Goal: Register for event/course

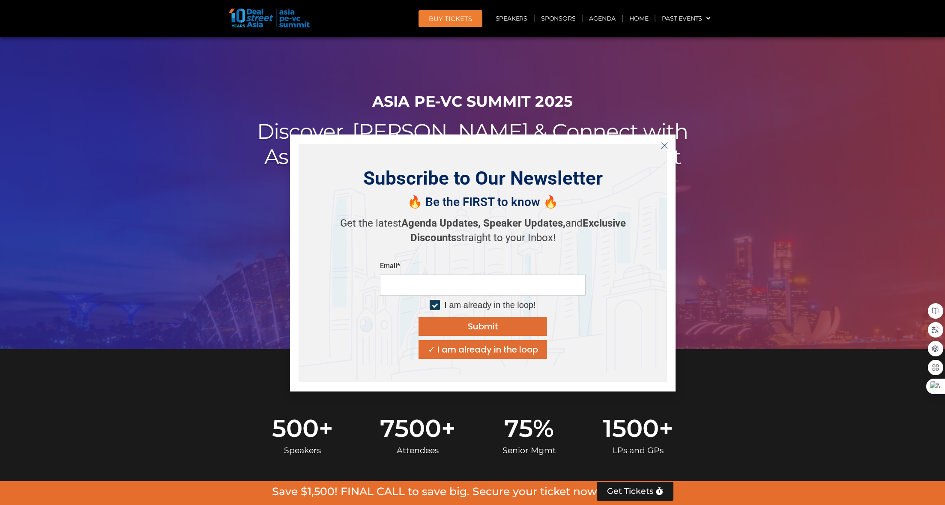
click at [660, 145] on icon "Close" at bounding box center [664, 146] width 8 height 8
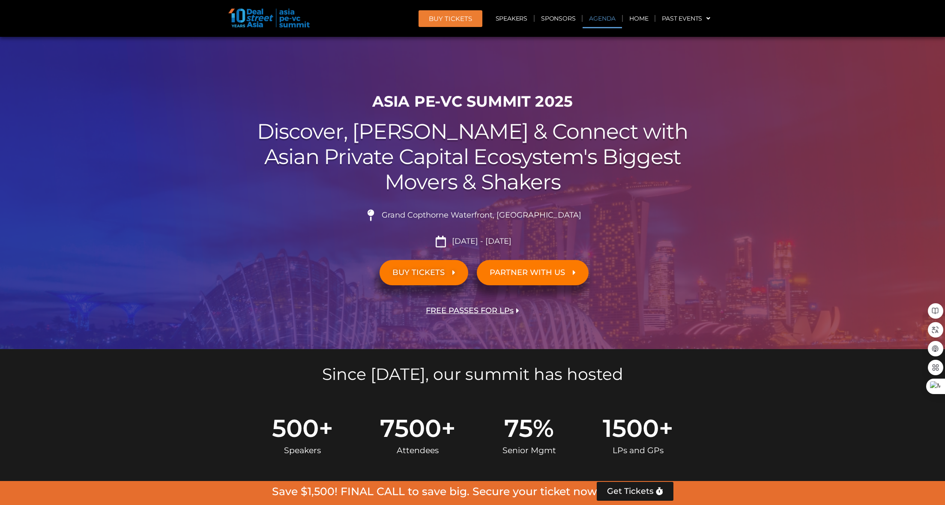
click at [607, 25] on link "Agenda" at bounding box center [601, 19] width 39 height 20
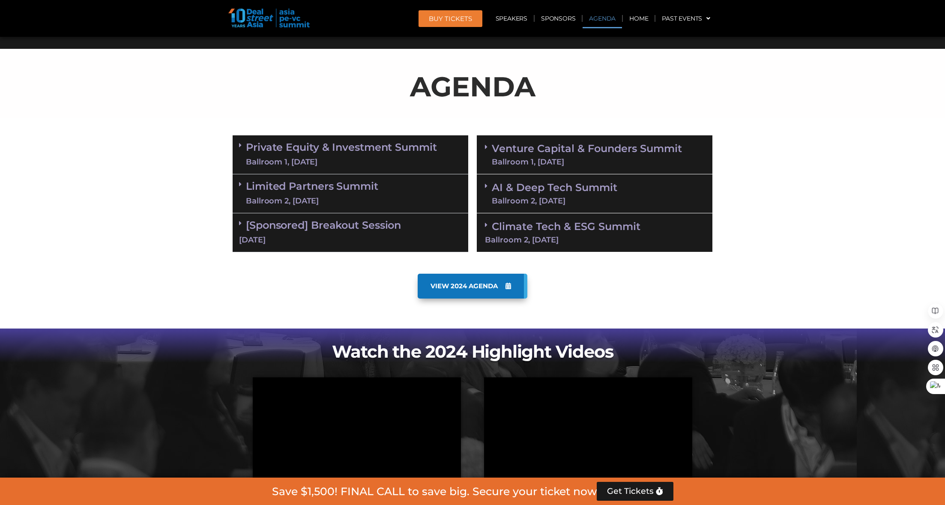
scroll to position [448, 0]
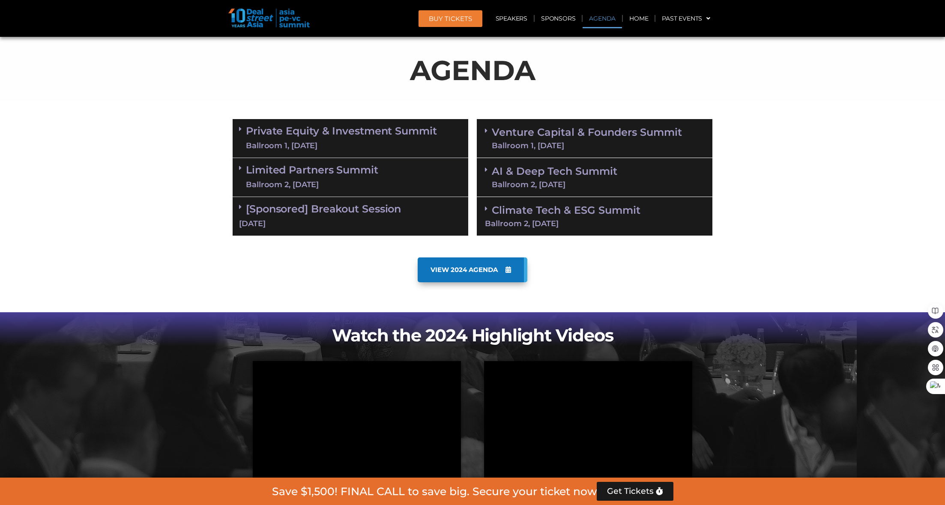
click at [432, 140] on link "Private Equity & Investment Summit Ballroom 1, [DATE]" at bounding box center [341, 138] width 191 height 26
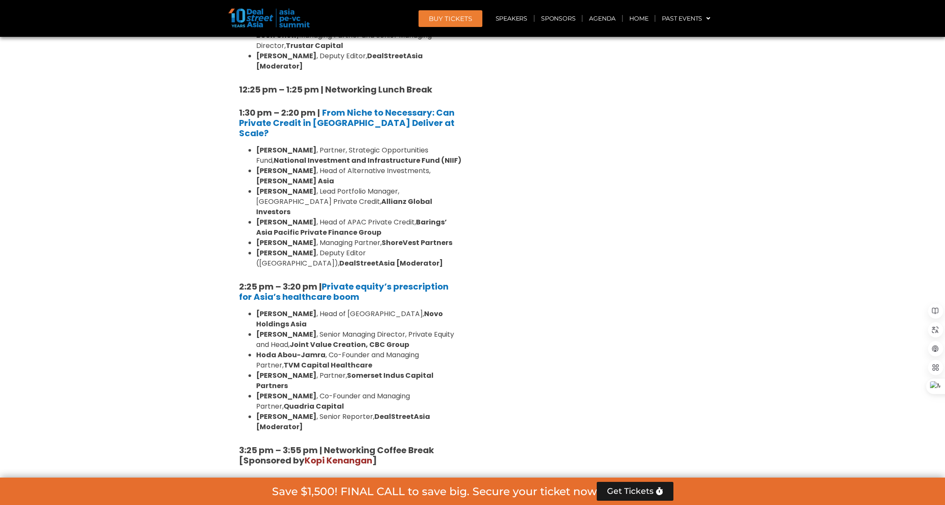
scroll to position [1476, 0]
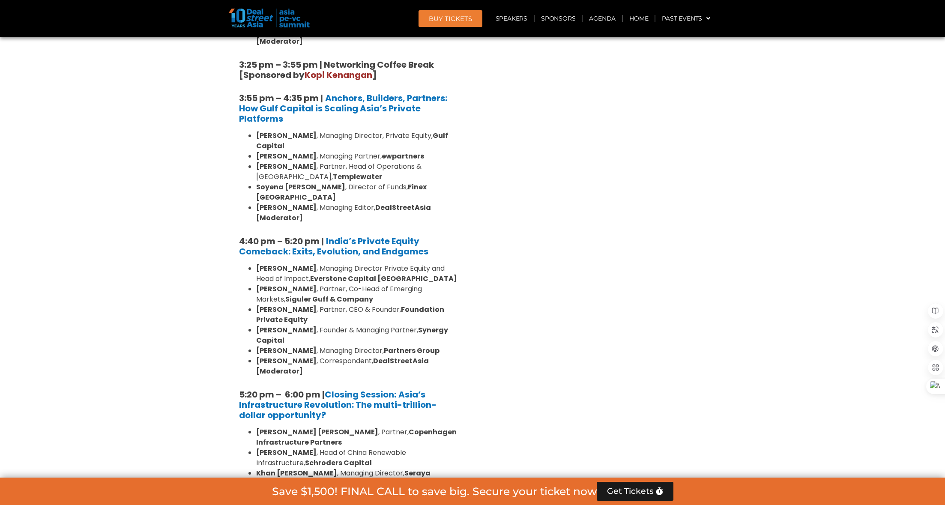
drag, startPoint x: 885, startPoint y: 0, endPoint x: 443, endPoint y: 397, distance: 594.4
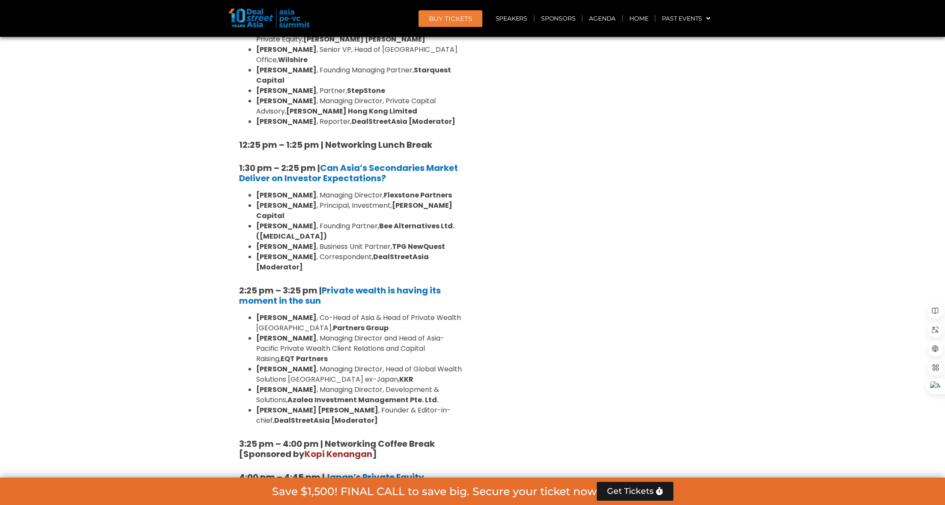
scroll to position [2633, 0]
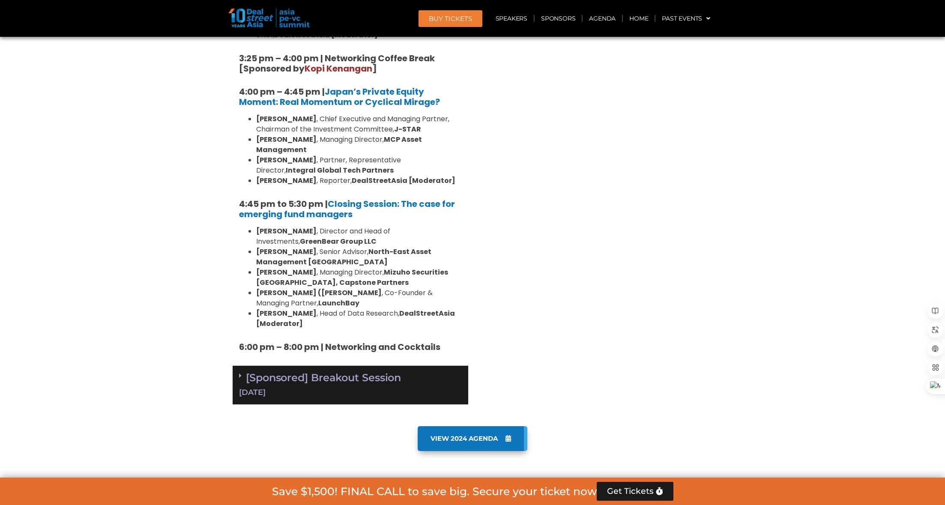
click at [378, 366] on div "[Sponsored] Breakout Session 10 Sept" at bounding box center [351, 385] width 236 height 39
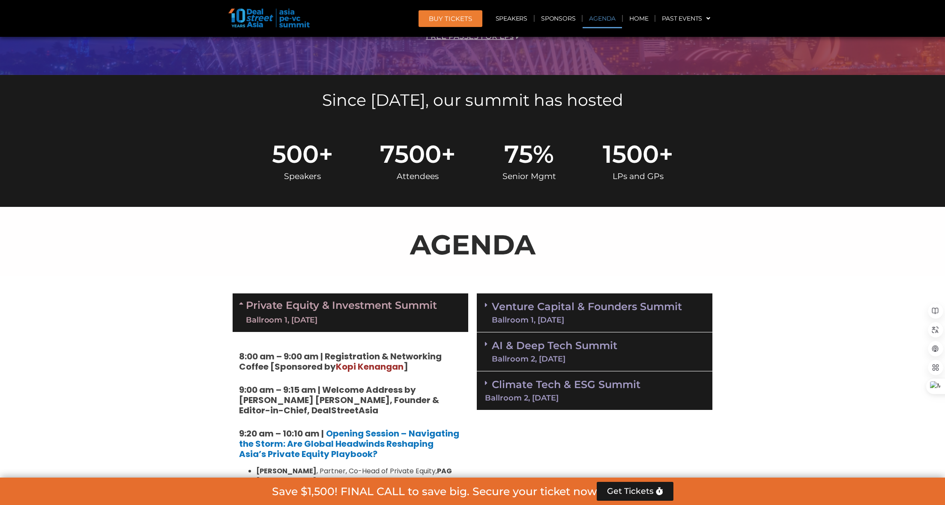
scroll to position [191, 0]
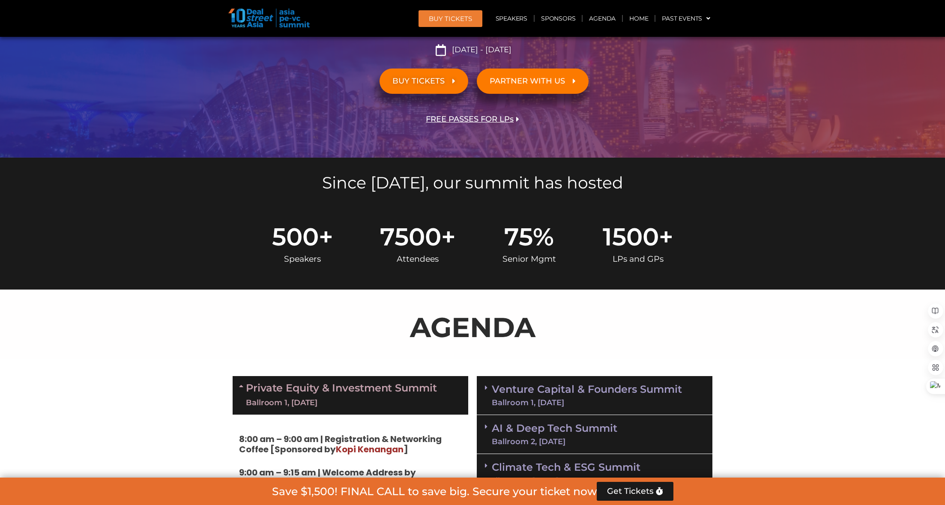
click at [586, 387] on link "Venture Capital & Founders​ Summit Ballroom 1, 11 Sept" at bounding box center [587, 395] width 190 height 22
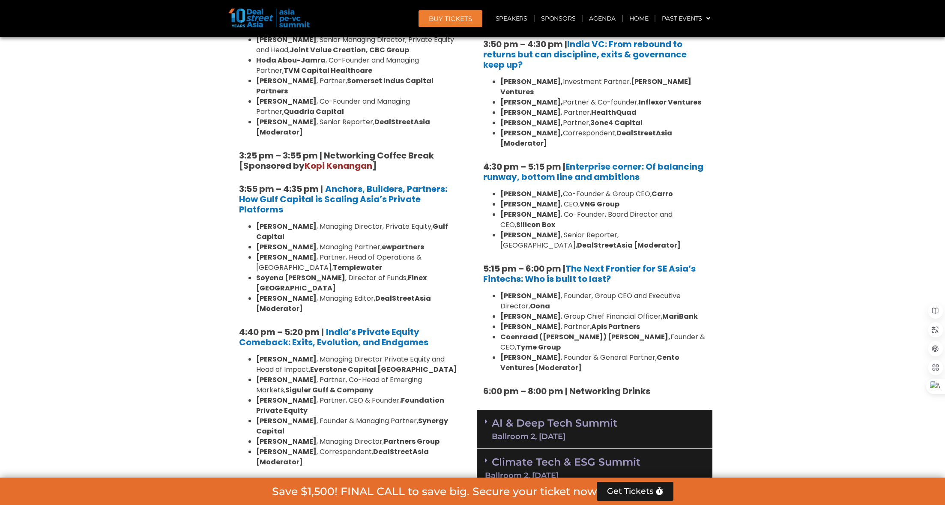
scroll to position [1412, 0]
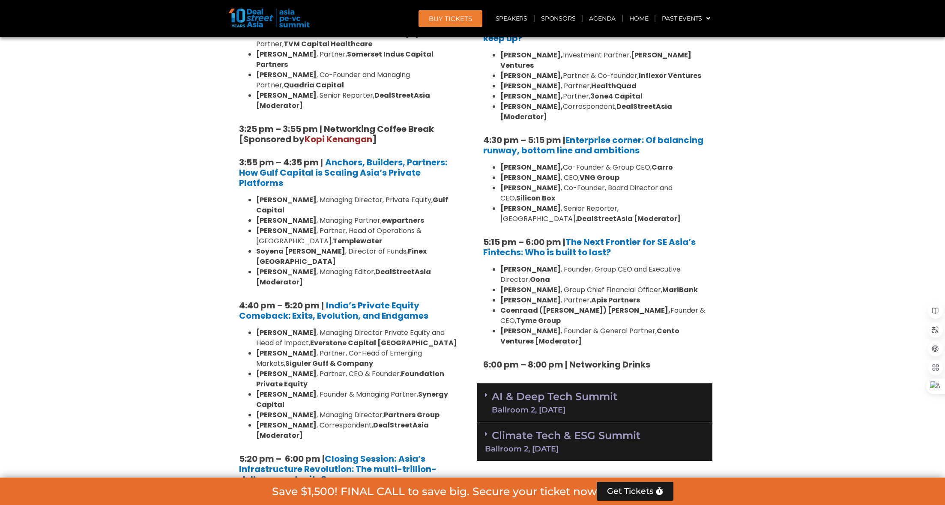
click at [552, 406] on div "Ballroom 2, [DATE]" at bounding box center [554, 410] width 125 height 8
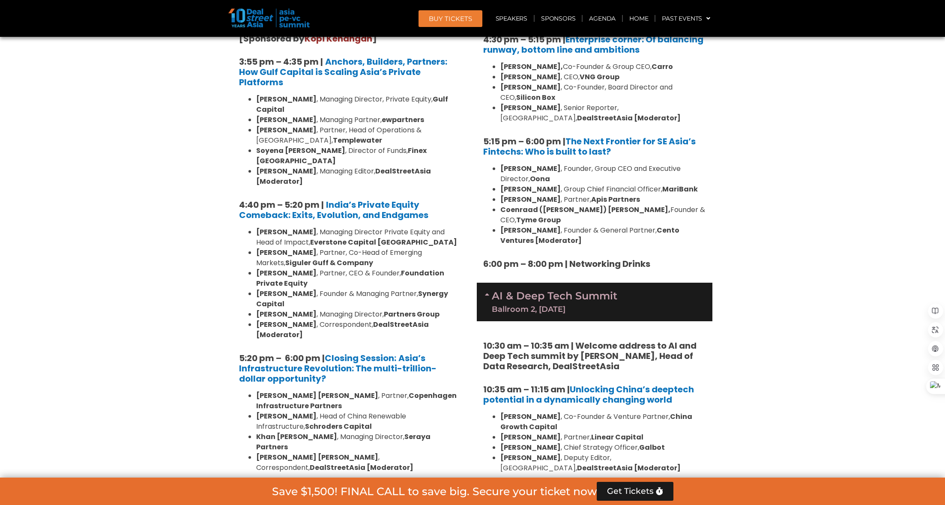
scroll to position [1862, 0]
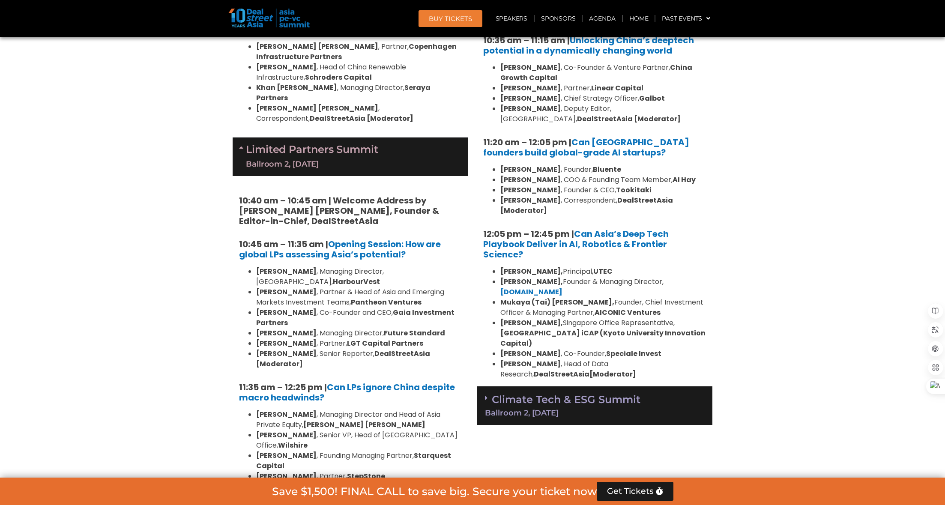
click at [587, 409] on div "Ballroom 2, [DATE]" at bounding box center [594, 413] width 219 height 8
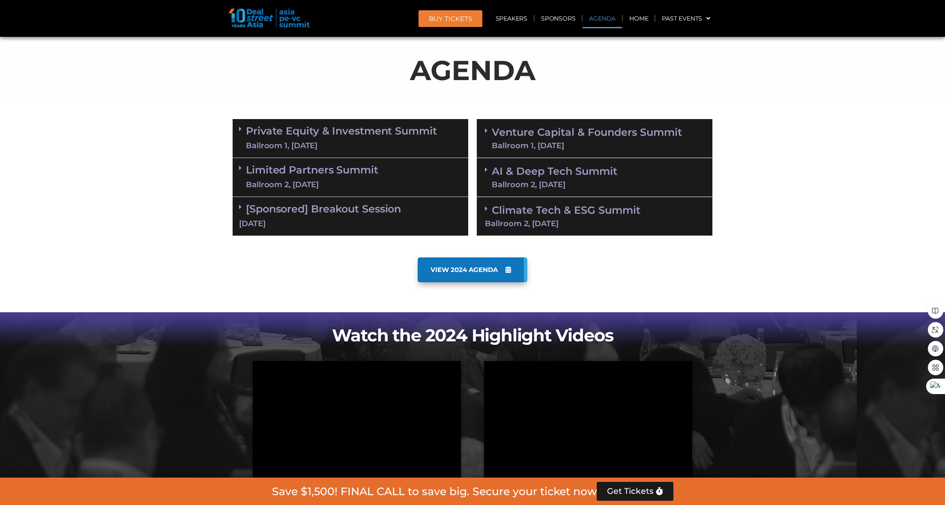
scroll to position [448, 0]
click at [413, 147] on div "Ballroom 1, [DATE]" at bounding box center [341, 145] width 191 height 11
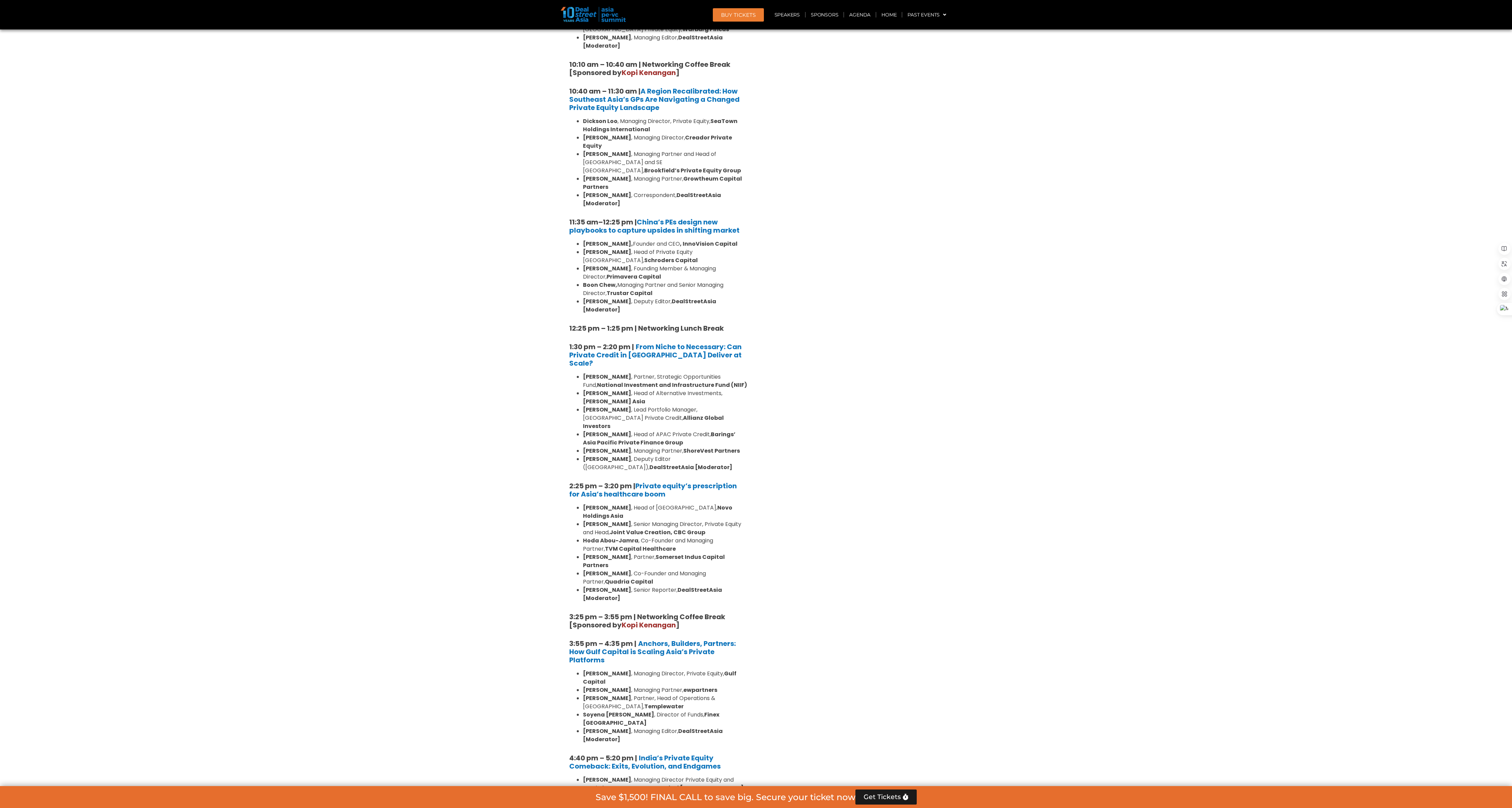
scroll to position [0, 0]
